Goal: Transaction & Acquisition: Purchase product/service

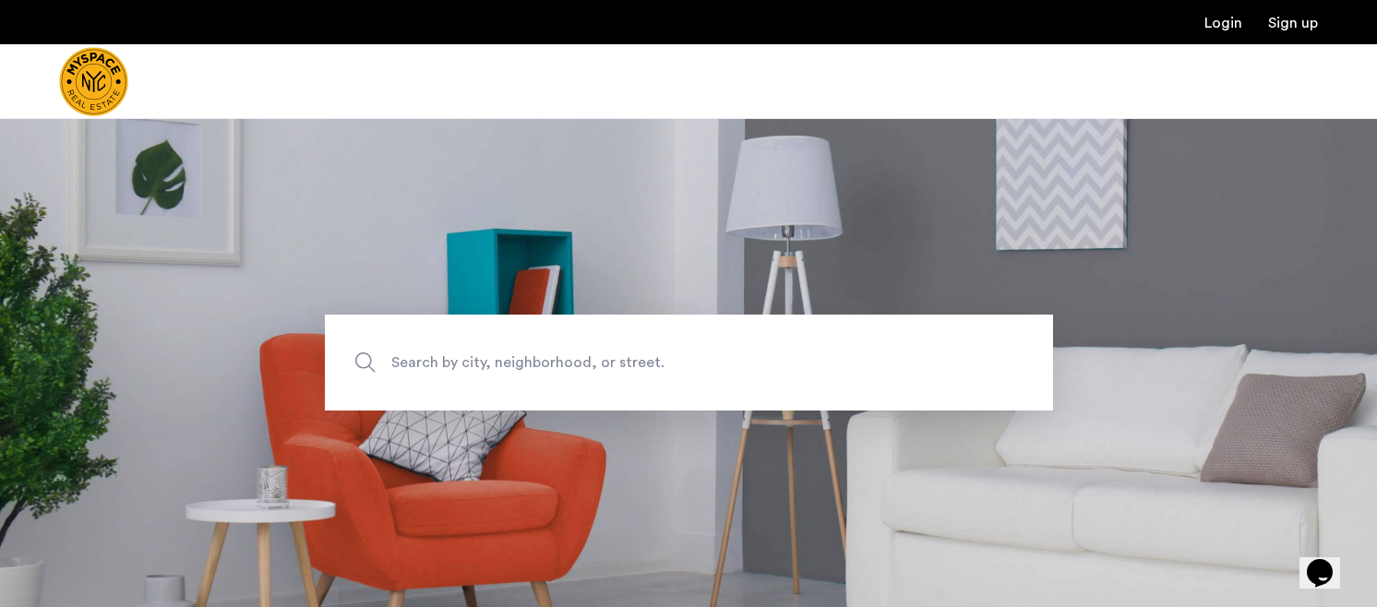
click at [674, 359] on span "Search by city, neighborhood, or street." at bounding box center [645, 363] width 509 height 25
click at [674, 359] on input "Search by city, neighborhood, or street." at bounding box center [689, 363] width 728 height 96
click at [124, 93] on img "Cazamio Logo" at bounding box center [93, 81] width 69 height 69
click at [594, 379] on input "Search by city, neighborhood, or street." at bounding box center [689, 363] width 728 height 96
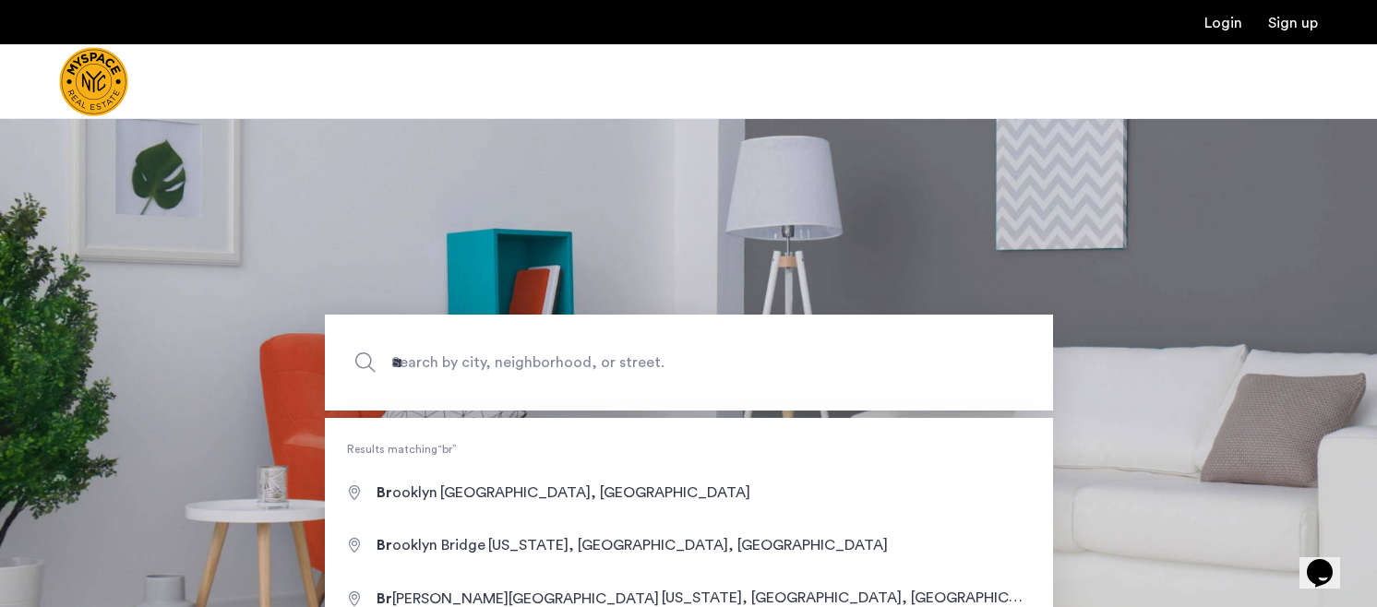
type input "**********"
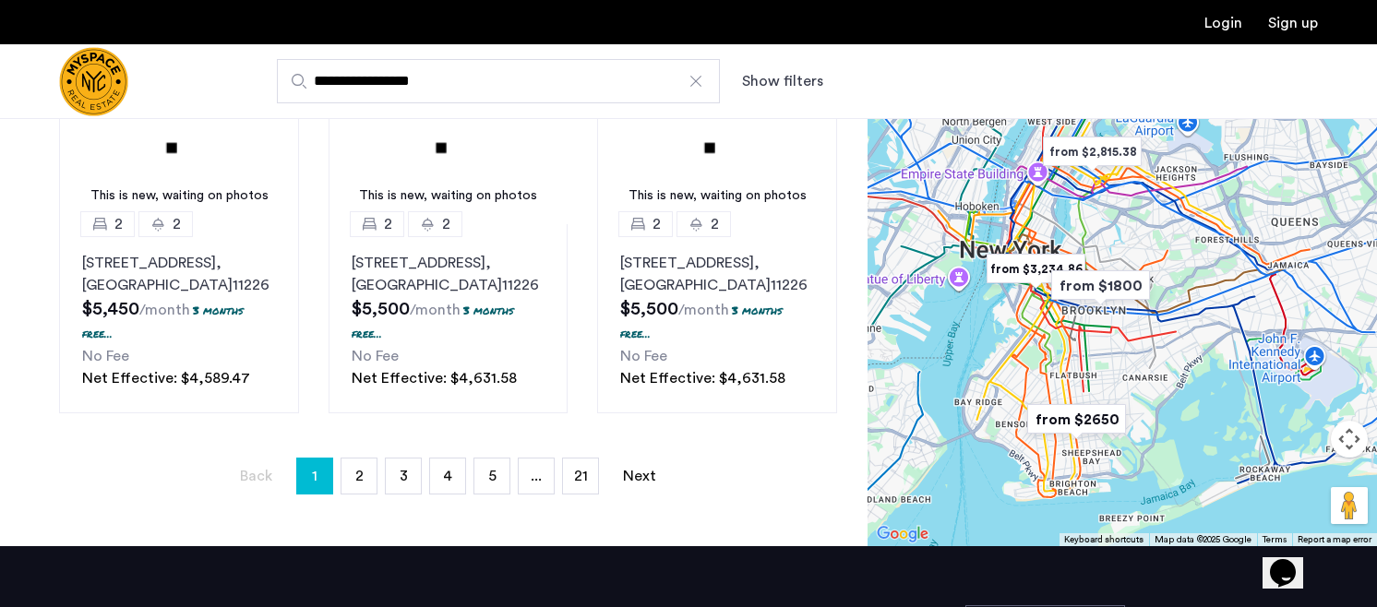
scroll to position [1526, 0]
